Goal: Transaction & Acquisition: Download file/media

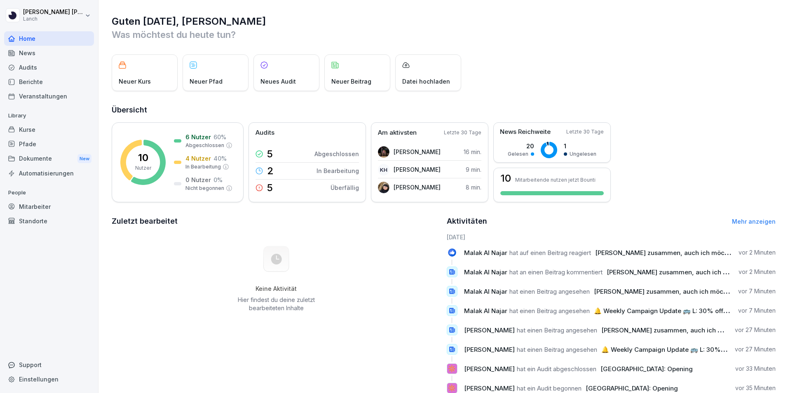
click at [34, 55] on div "News" at bounding box center [49, 53] width 90 height 14
click at [21, 53] on div "News" at bounding box center [49, 53] width 90 height 14
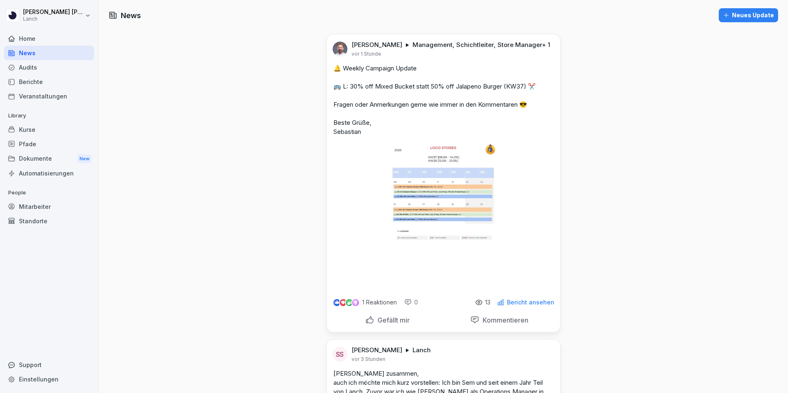
click at [37, 160] on div "Dokumente New" at bounding box center [49, 158] width 90 height 15
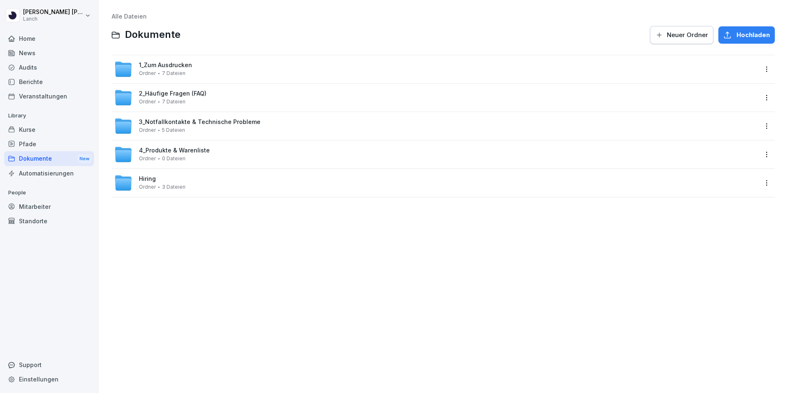
click at [181, 186] on span "3 Dateien" at bounding box center [173, 187] width 23 height 6
click at [183, 157] on span "0 Dateien" at bounding box center [173, 159] width 23 height 6
click at [202, 127] on div "3_Notfallkontakte & Technische Probleme Ordner 5 Dateien" at bounding box center [200, 126] width 122 height 14
click at [176, 70] on span "7 Dateien" at bounding box center [173, 73] width 23 height 6
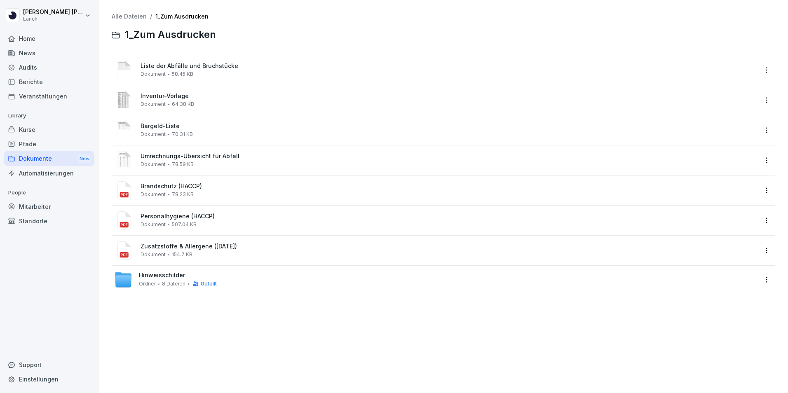
click at [172, 98] on span "Inventur-Vorlage" at bounding box center [449, 96] width 617 height 7
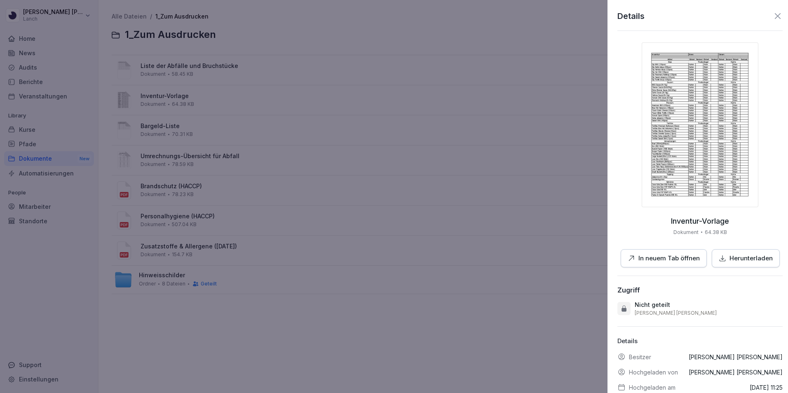
click at [355, 237] on div at bounding box center [394, 196] width 788 height 393
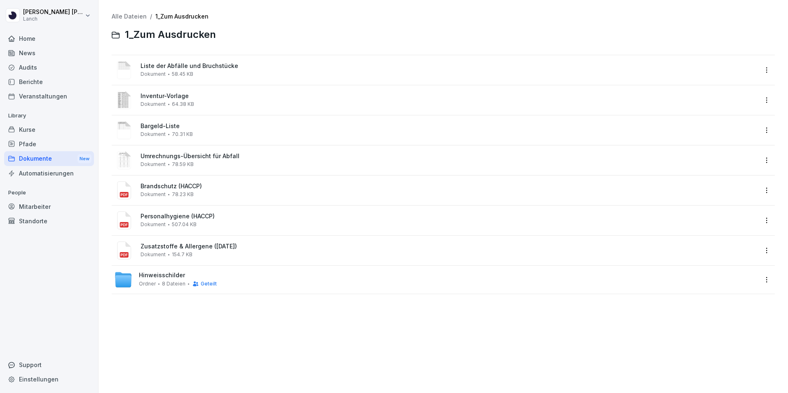
click at [191, 70] on div "Liste der Abfälle und Bruchstücke Dokument 58.45 KB" at bounding box center [449, 70] width 617 height 14
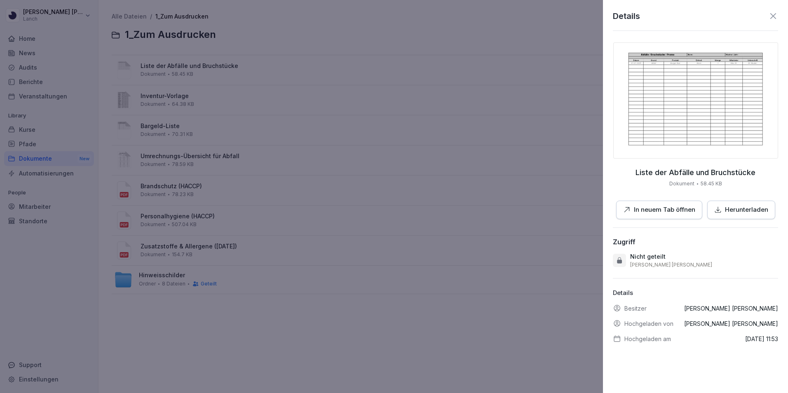
click at [728, 205] on p "Herunterladen" at bounding box center [746, 209] width 43 height 9
click at [293, 91] on div at bounding box center [394, 196] width 788 height 393
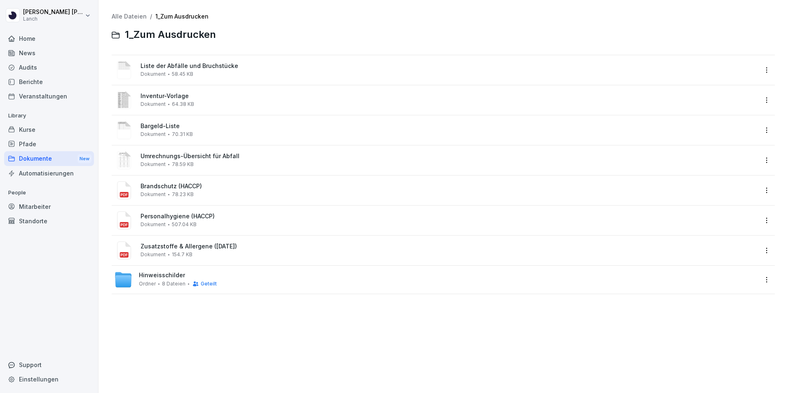
click at [165, 96] on span "Inventur-Vorlage" at bounding box center [449, 96] width 617 height 7
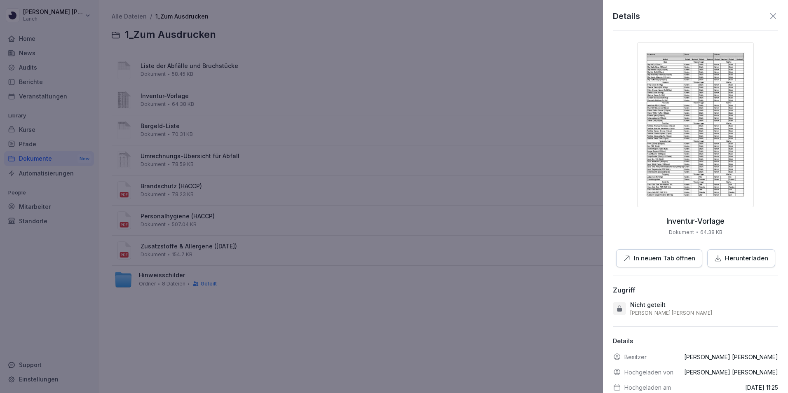
click at [186, 134] on div at bounding box center [394, 196] width 788 height 393
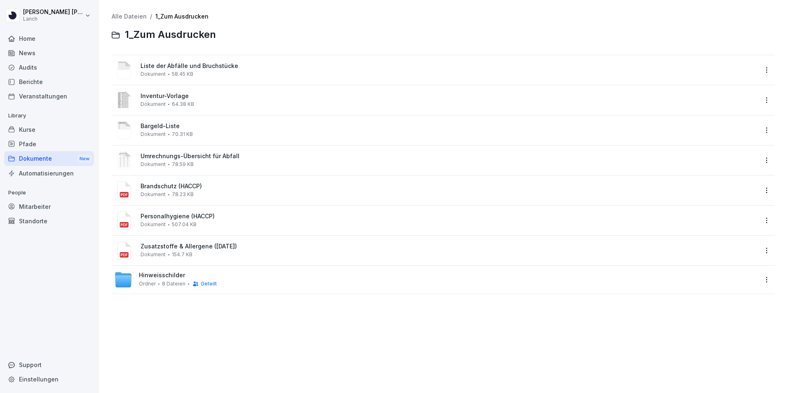
click at [172, 133] on span "70.31 KB" at bounding box center [182, 134] width 21 height 6
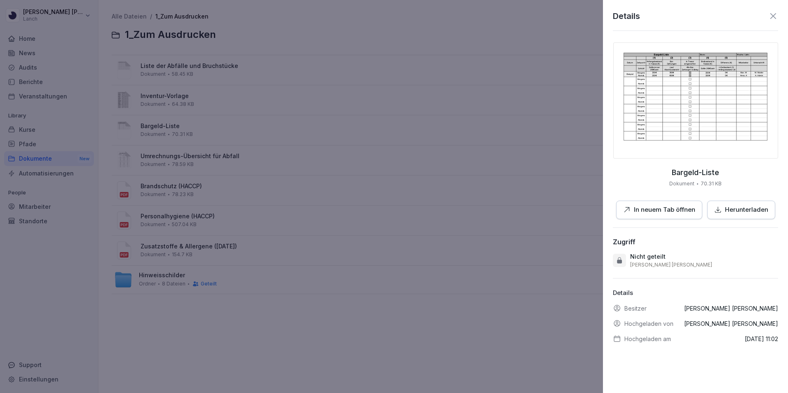
click at [725, 205] on p "Herunterladen" at bounding box center [746, 209] width 43 height 9
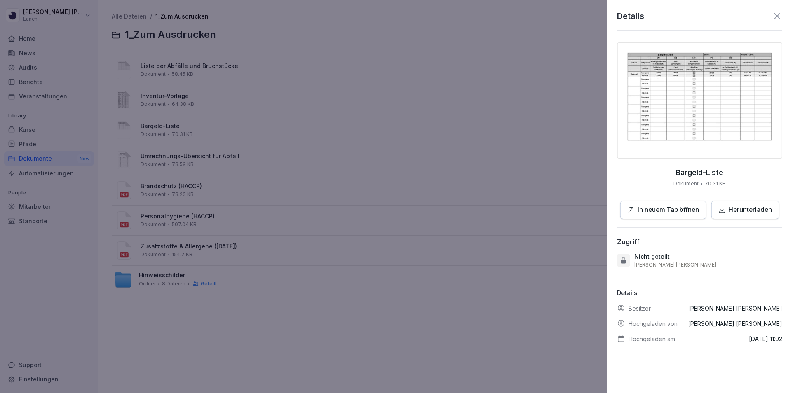
click at [220, 162] on div at bounding box center [394, 196] width 788 height 393
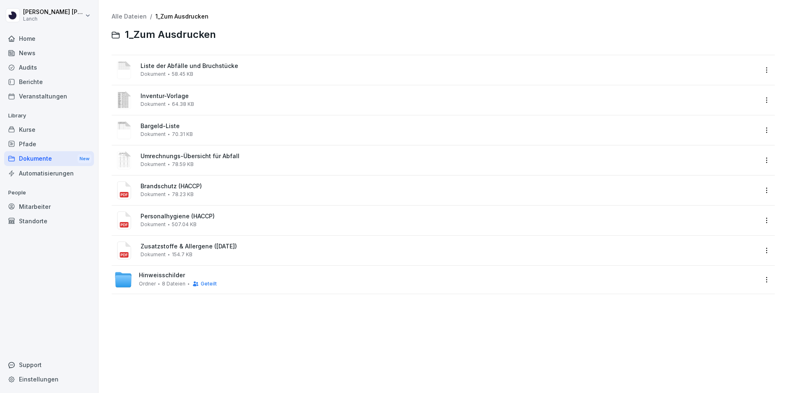
click at [178, 157] on span "Umrechnungs-Übersicht für Abfall" at bounding box center [449, 156] width 617 height 7
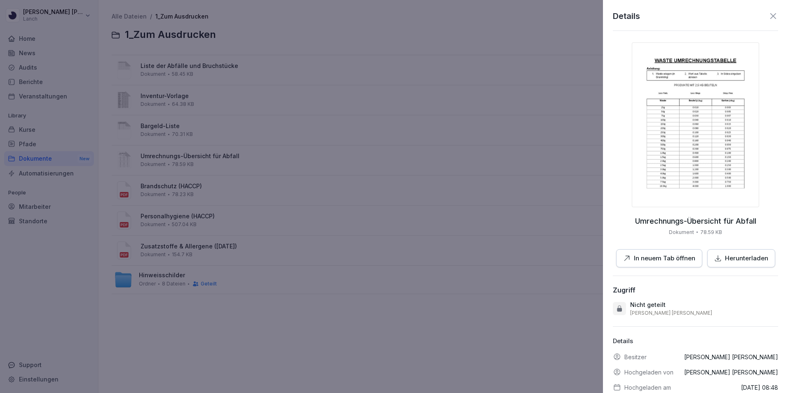
click at [741, 261] on p "Herunterladen" at bounding box center [746, 258] width 43 height 9
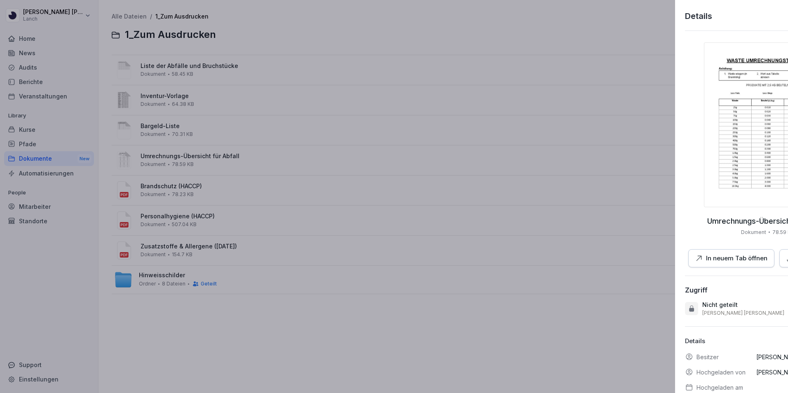
click at [555, 237] on div at bounding box center [394, 196] width 788 height 393
